Goal: Task Accomplishment & Management: Manage account settings

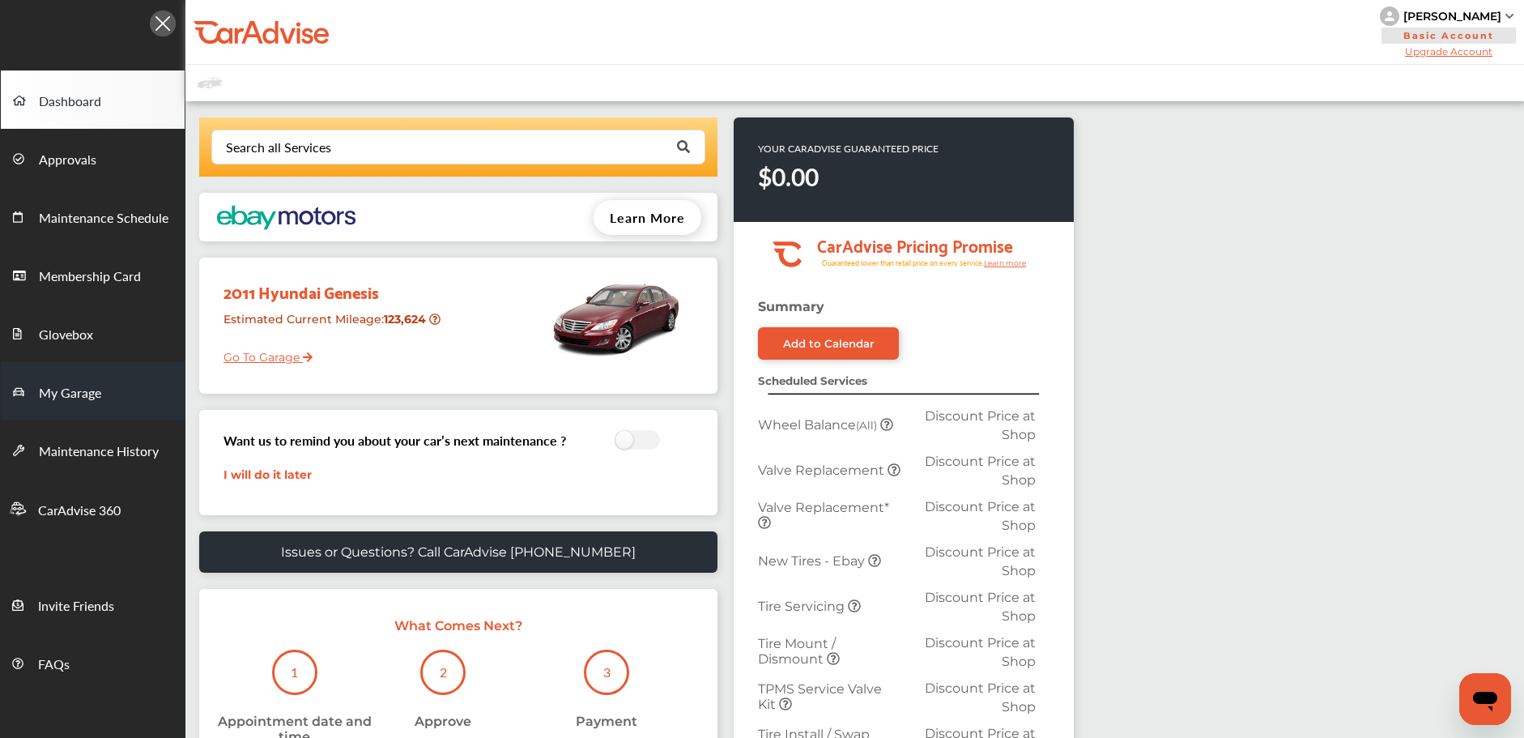
click at [99, 388] on span "My Garage" at bounding box center [70, 393] width 62 height 21
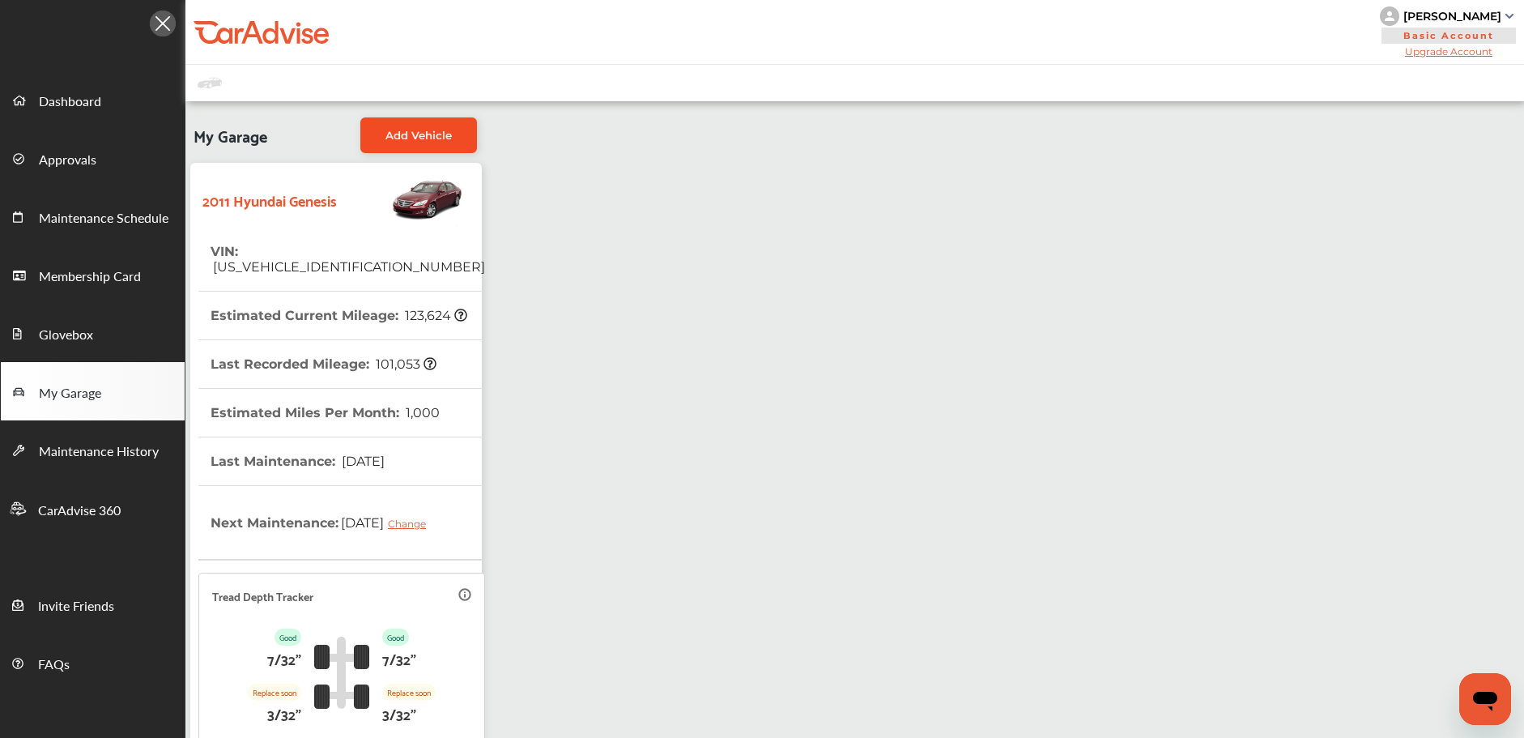
click at [441, 140] on span "Add Vehicle" at bounding box center [419, 135] width 66 height 13
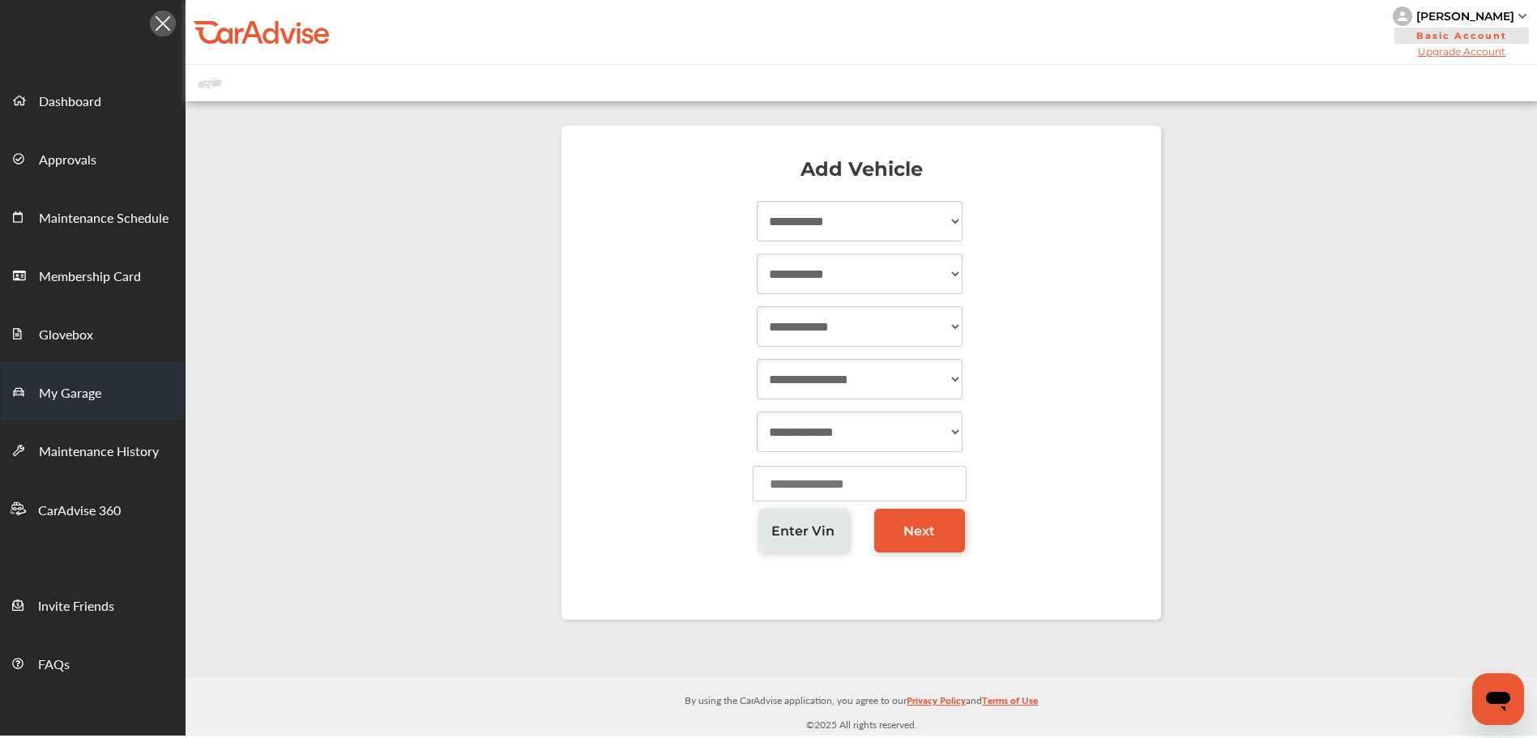
click at [76, 396] on span "My Garage" at bounding box center [70, 393] width 62 height 21
